Goal: Check status: Check status

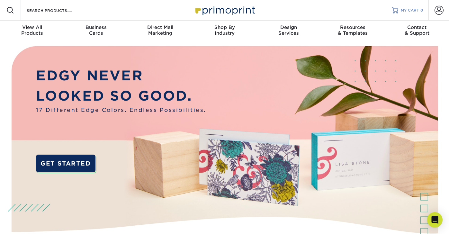
click at [409, 11] on span "MY CART" at bounding box center [410, 10] width 18 height 5
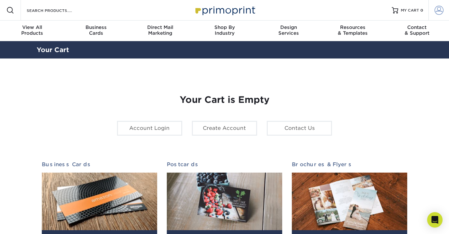
type input "[EMAIL_ADDRESS][DOMAIN_NAME]"
click at [433, 12] on link "Account" at bounding box center [438, 10] width 21 height 21
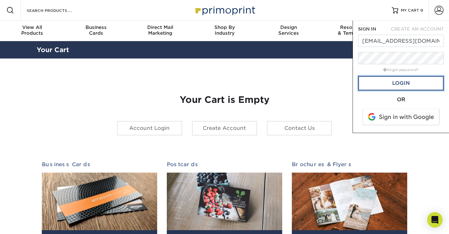
click at [389, 84] on link "Login" at bounding box center [401, 83] width 86 height 15
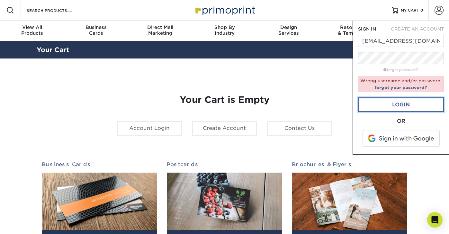
click at [385, 101] on link "Login" at bounding box center [401, 104] width 86 height 15
click at [392, 50] on form "SIGN IN CREATE AN ACCOUNT [EMAIL_ADDRESS][DOMAIN_NAME] forgot password? Wrong u…" at bounding box center [401, 87] width 86 height 123
click at [381, 147] on div "OR" at bounding box center [401, 133] width 86 height 32
click at [383, 138] on span at bounding box center [401, 138] width 82 height 17
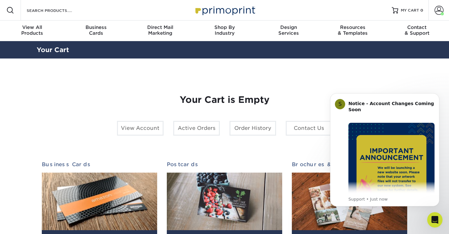
click at [419, 67] on section "YOUR CART Empty Cart Your Cart is Empty View Account Active Orders Order Histor…" at bounding box center [224, 203] width 449 height 290
click at [438, 5] on link "Account" at bounding box center [438, 10] width 21 height 21
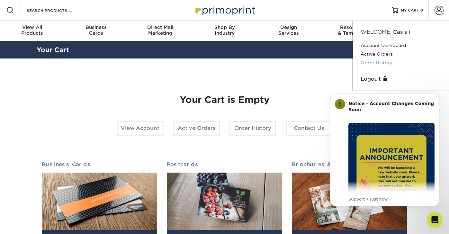
click at [373, 60] on link "Order History" at bounding box center [400, 62] width 81 height 9
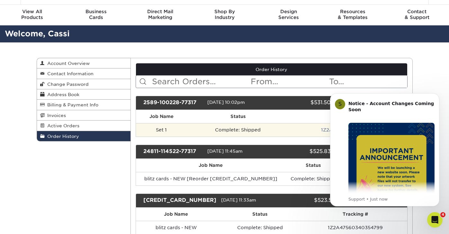
click at [232, 130] on td "Complete: Shipped" at bounding box center [238, 129] width 102 height 13
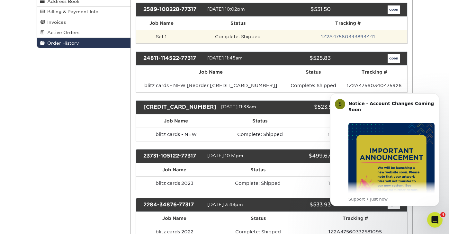
scroll to position [110, 0]
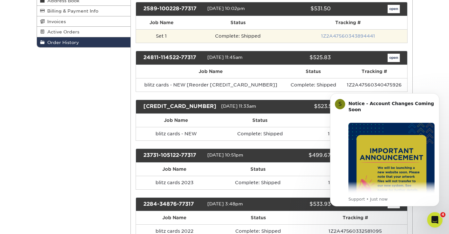
click at [342, 36] on link "1Z2A47560343894441" at bounding box center [348, 35] width 54 height 5
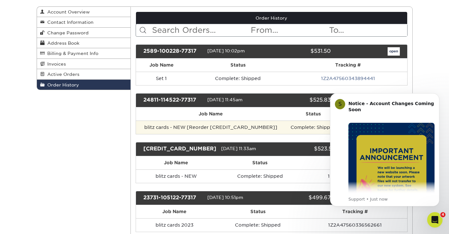
scroll to position [55, 0]
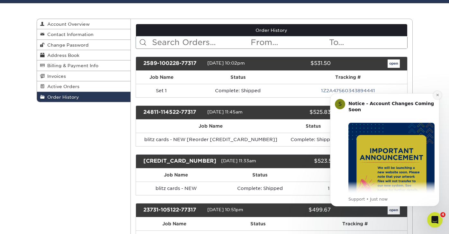
click at [435, 94] on button "Dismiss notification" at bounding box center [437, 95] width 8 height 8
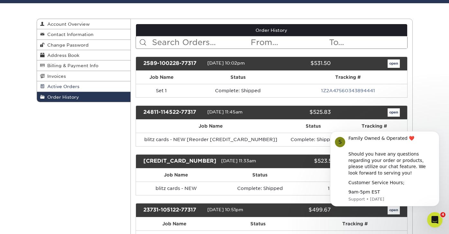
click at [73, 86] on span "Active Orders" at bounding box center [62, 86] width 35 height 5
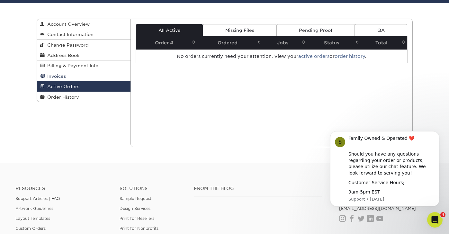
click at [56, 80] on link "Invoices" at bounding box center [84, 76] width 94 height 10
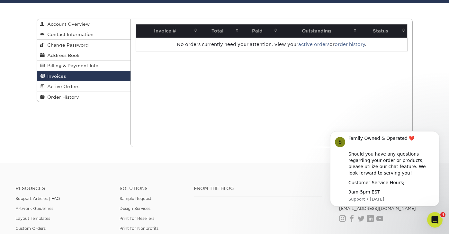
click at [86, 102] on div "Invoices Account Overview Contact Information Change Password Address Book Bill…" at bounding box center [84, 61] width 94 height 84
click at [86, 96] on link "Order History" at bounding box center [84, 97] width 94 height 10
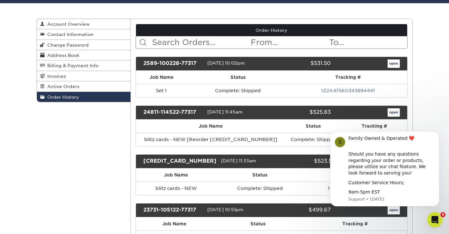
click at [245, 64] on span "08/09/2025 10:02pm" at bounding box center [226, 62] width 38 height 5
